Goal: Task Accomplishment & Management: Complete application form

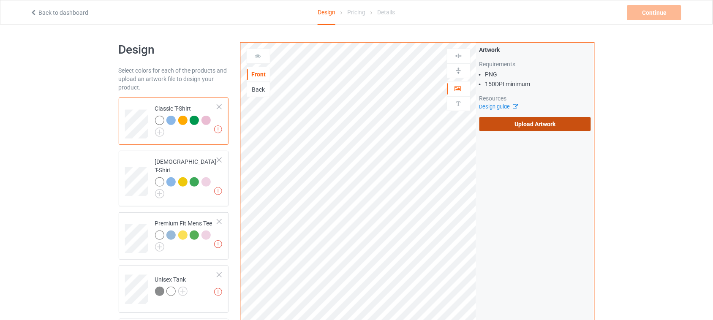
click at [559, 126] on label "Upload Artwork" at bounding box center [536, 124] width 112 height 14
click at [0, 0] on input "Upload Artwork" at bounding box center [0, 0] width 0 height 0
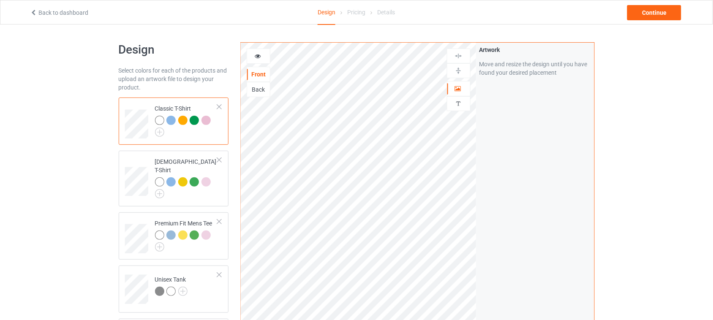
click at [628, 105] on div "Design Select colors for each of the products and upload an artwork file to des…" at bounding box center [356, 304] width 713 height 559
click at [459, 56] on img at bounding box center [459, 56] width 8 height 8
click at [260, 60] on div at bounding box center [259, 56] width 24 height 15
click at [259, 56] on icon at bounding box center [257, 55] width 7 height 6
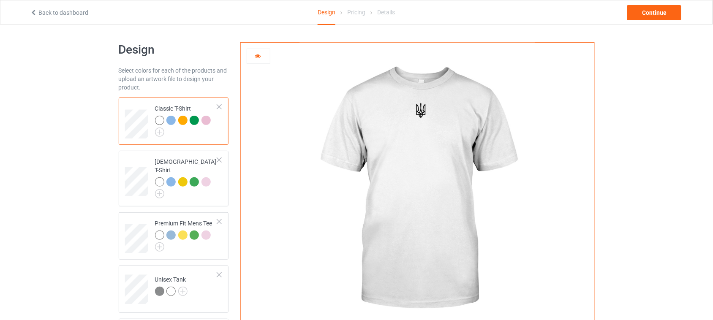
click at [271, 60] on div at bounding box center [259, 56] width 24 height 15
click at [255, 57] on icon at bounding box center [257, 55] width 7 height 6
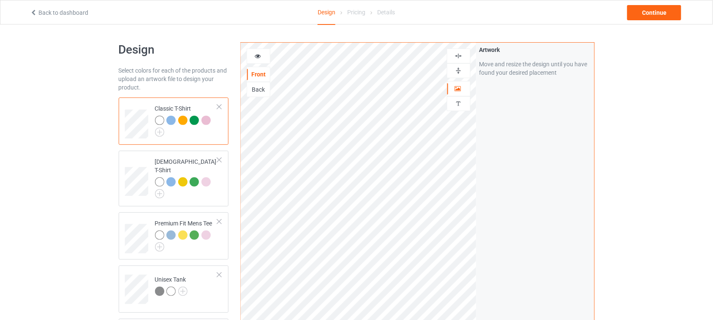
click at [459, 55] on img at bounding box center [459, 56] width 8 height 8
click at [254, 56] on icon at bounding box center [257, 55] width 7 height 6
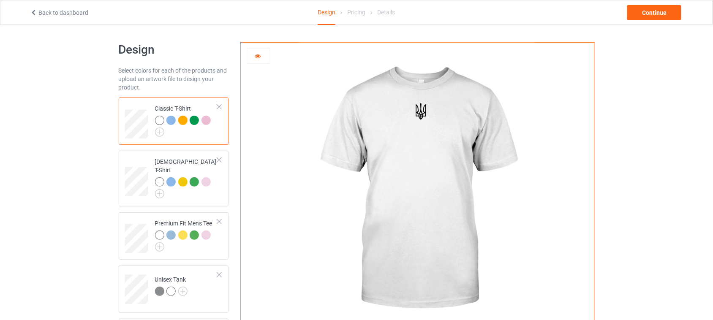
click at [260, 56] on icon at bounding box center [257, 55] width 7 height 6
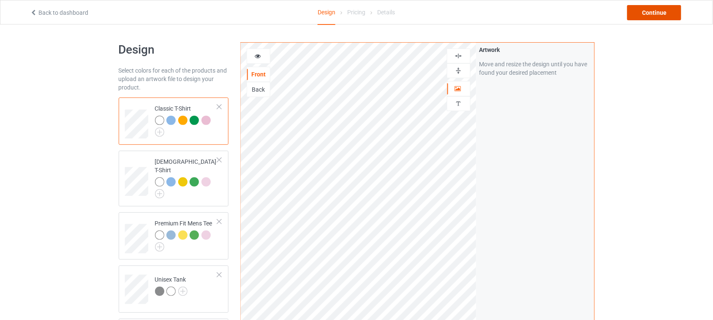
click at [653, 11] on div "Continue" at bounding box center [655, 12] width 54 height 15
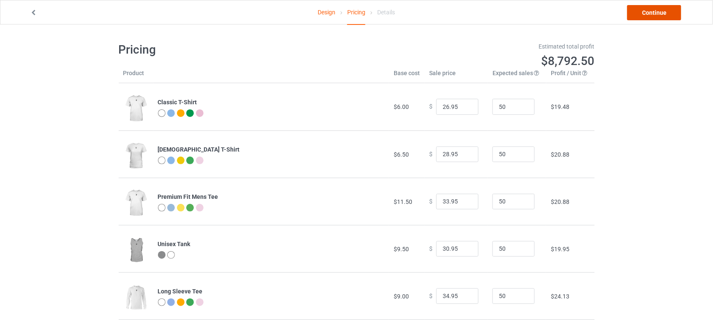
click at [664, 7] on link "Continue" at bounding box center [655, 12] width 54 height 15
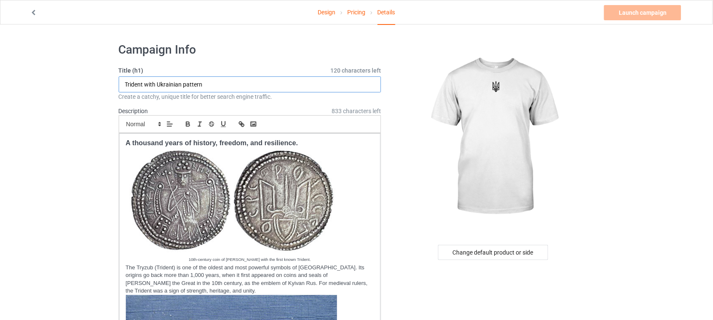
click at [125, 80] on input "Trident with Ukrainian pattern" at bounding box center [250, 85] width 263 height 16
drag, startPoint x: 225, startPoint y: 81, endPoint x: 0, endPoint y: 77, distance: 224.9
paste input "White Trident of Ukraine Classic"
drag, startPoint x: 140, startPoint y: 82, endPoint x: 86, endPoint y: 82, distance: 54.1
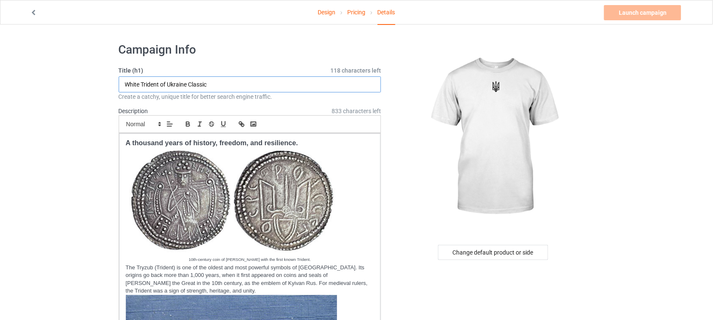
click at [222, 81] on input "Black Trident of Ukraine Classic" at bounding box center [250, 85] width 263 height 16
drag, startPoint x: 215, startPoint y: 82, endPoint x: 115, endPoint y: 82, distance: 99.8
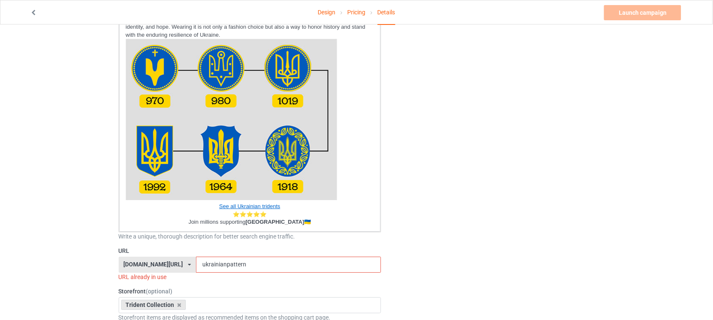
scroll to position [898, 0]
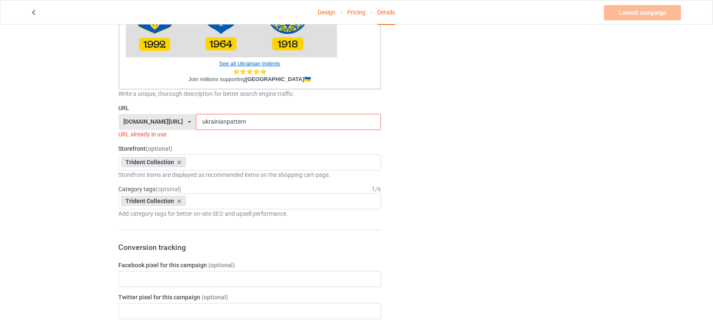
type input "Black Trident of [GEOGRAPHIC_DATA]"
drag, startPoint x: 243, startPoint y: 119, endPoint x: 109, endPoint y: 119, distance: 134.4
paste input "Black Trident of [GEOGRAPHIC_DATA]"
click at [230, 120] on input "Black Trident of [GEOGRAPHIC_DATA]" at bounding box center [288, 122] width 185 height 16
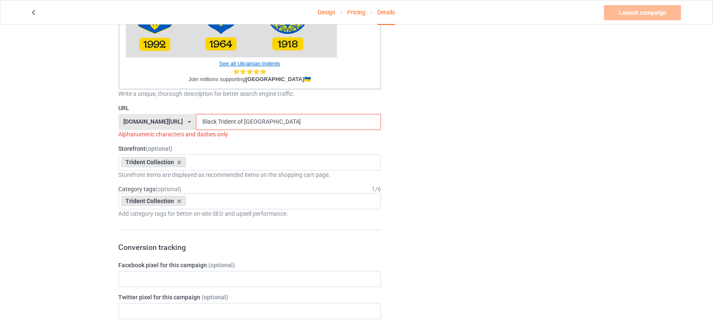
drag, startPoint x: 223, startPoint y: 122, endPoint x: 321, endPoint y: 123, distance: 98.5
click at [321, 123] on input "Black Trident of [GEOGRAPHIC_DATA]" at bounding box center [288, 122] width 185 height 16
click at [208, 120] on input "Black Trident" at bounding box center [288, 122] width 185 height 16
click at [204, 121] on input "black trident" at bounding box center [288, 122] width 185 height 16
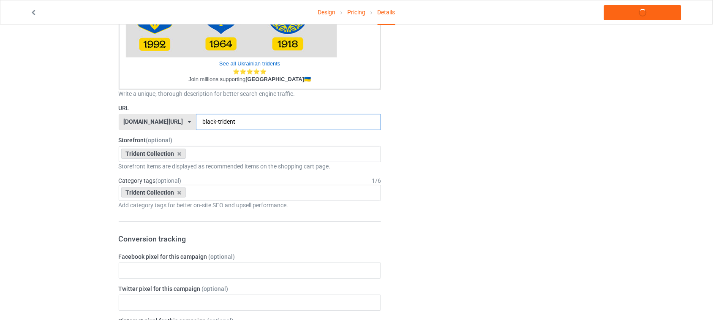
click at [264, 121] on input "black-trident" at bounding box center [288, 122] width 185 height 16
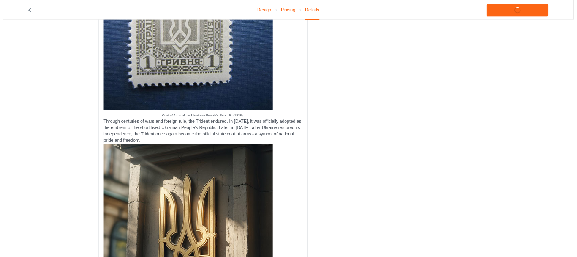
scroll to position [0, 0]
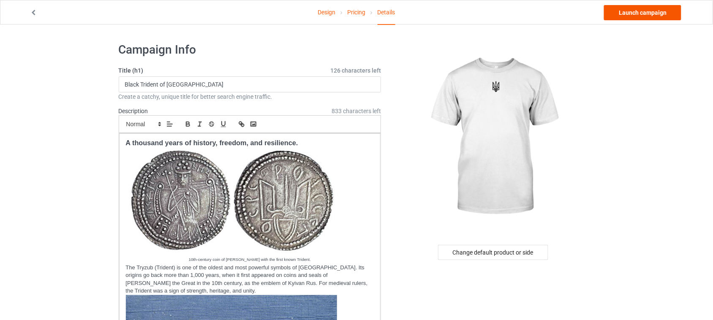
type input "black-trident"
click at [644, 13] on link "Launch campaign" at bounding box center [642, 12] width 77 height 15
